Goal: Task Accomplishment & Management: Complete application form

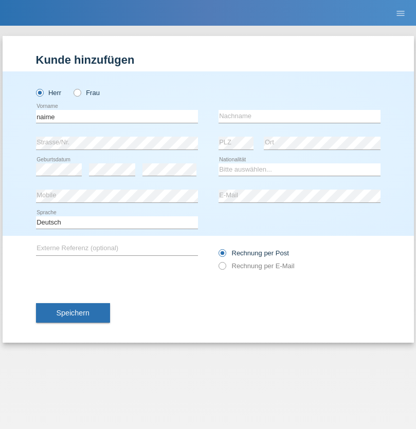
type input "naime"
click at [299, 116] on input "text" at bounding box center [299, 116] width 162 height 13
type input "llugiqi"
select select "CH"
radio input "true"
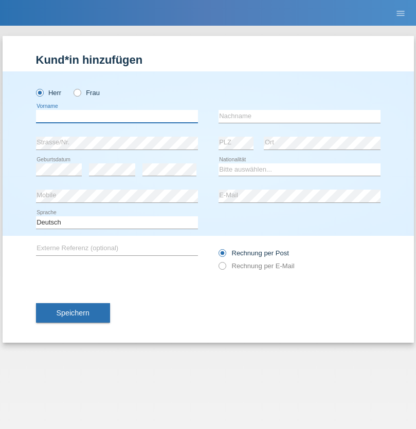
click at [117, 116] on input "text" at bounding box center [117, 116] width 162 height 13
type input "Shaban"
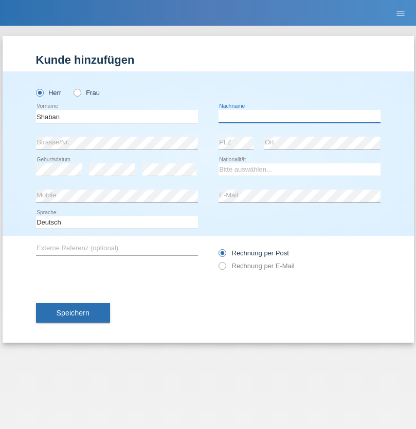
click at [299, 116] on input "text" at bounding box center [299, 116] width 162 height 13
type input "llugiqi"
select select "CH"
radio input "true"
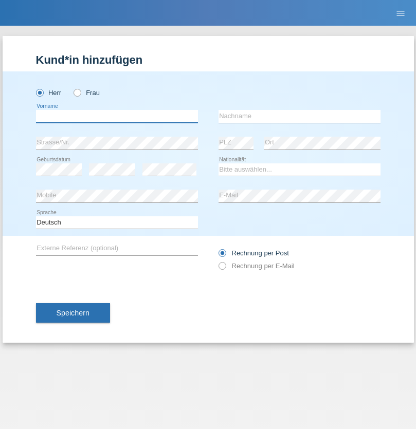
click at [117, 116] on input "text" at bounding box center [117, 116] width 162 height 13
type input "Ristic"
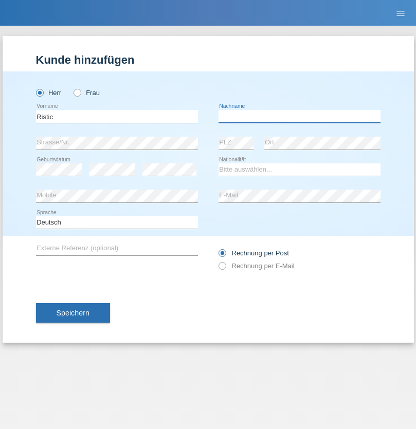
click at [299, 116] on input "text" at bounding box center [299, 116] width 162 height 13
type input "Marko"
select select "RS"
select select "C"
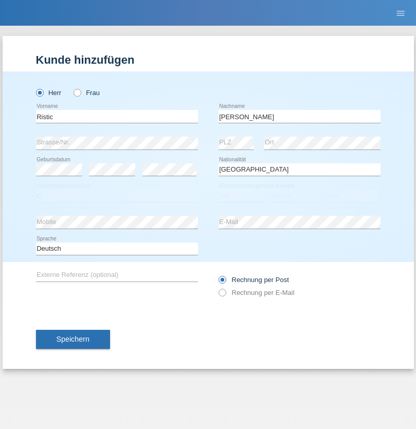
select select "06"
select select "05"
select select "2004"
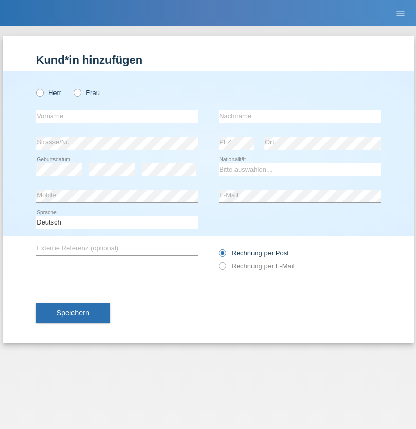
radio input "true"
click at [117, 116] on input "text" at bounding box center [117, 116] width 162 height 13
type input "Silvia"
click at [299, 116] on input "text" at bounding box center [299, 116] width 162 height 13
type input "Patera"
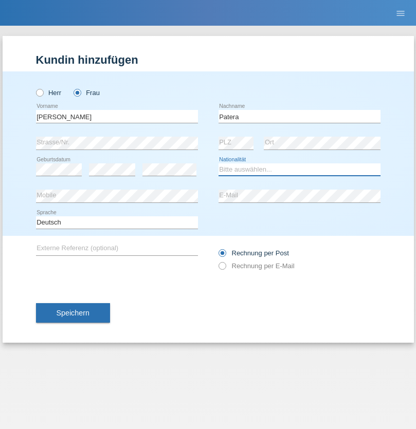
select select "CH"
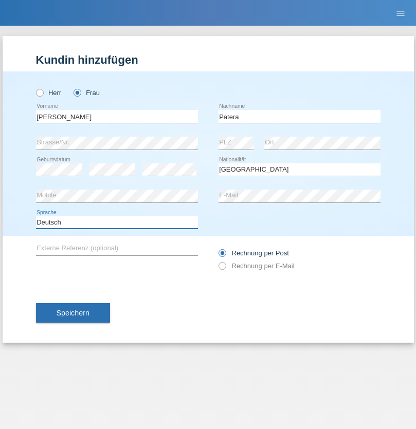
select select "en"
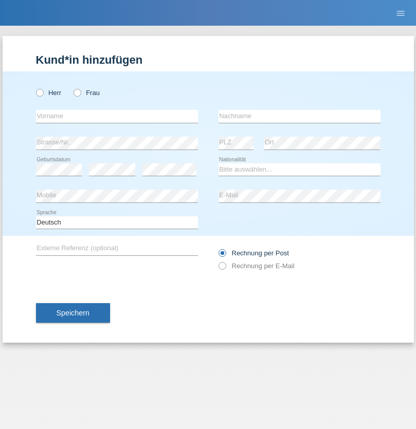
radio input "true"
click at [117, 116] on input "text" at bounding box center [117, 116] width 162 height 13
type input "Champing"
click at [299, 116] on input "text" at bounding box center [299, 116] width 162 height 13
type input "Malonga"
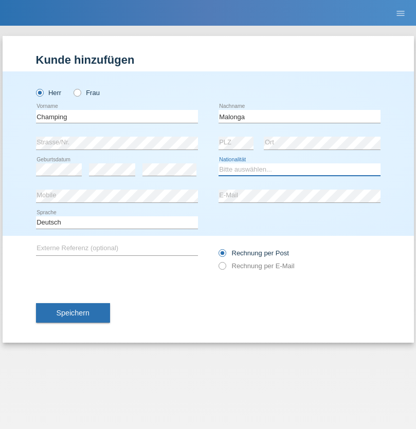
select select "CH"
radio input "true"
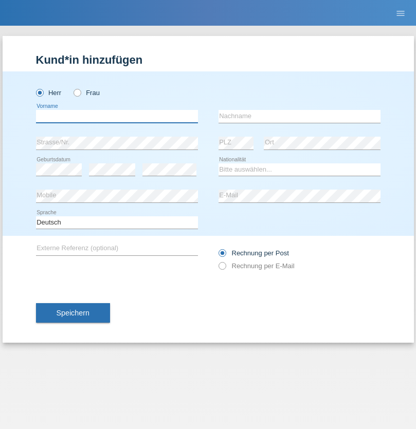
click at [117, 116] on input "text" at bounding box center [117, 116] width 162 height 13
type input "Djordjevic"
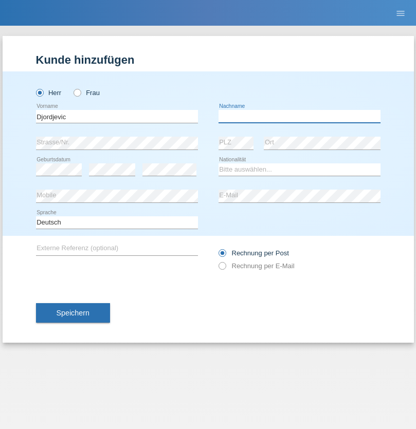
click at [299, 116] on input "text" at bounding box center [299, 116] width 162 height 13
type input "Radosav"
select select "RS"
select select "C"
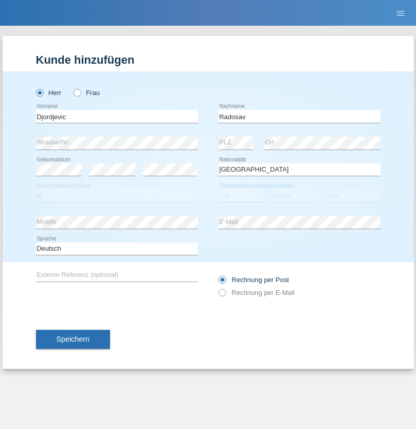
select select "10"
select select "03"
select select "1989"
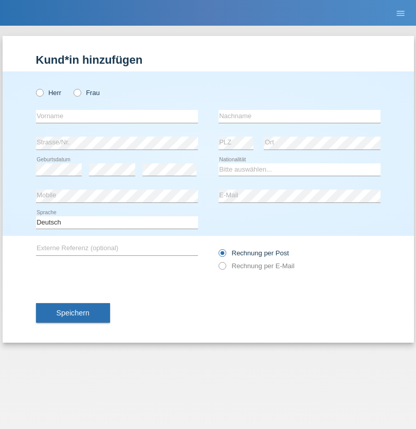
radio input "true"
click at [117, 116] on input "text" at bounding box center [117, 116] width 162 height 13
type input "Omar"
click at [299, 116] on input "text" at bounding box center [299, 116] width 162 height 13
type input "Sakhi"
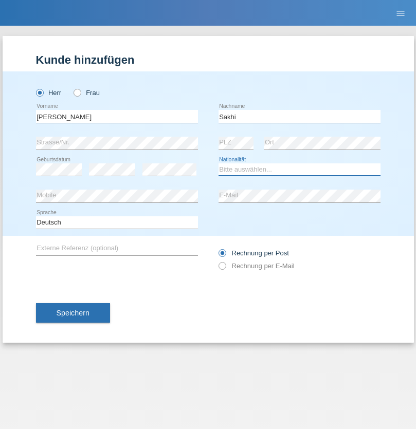
select select "IT"
select select "C"
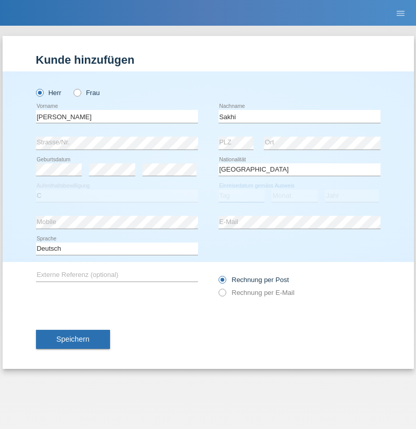
select select "24"
select select "10"
select select "2021"
